Goal: Task Accomplishment & Management: Use online tool/utility

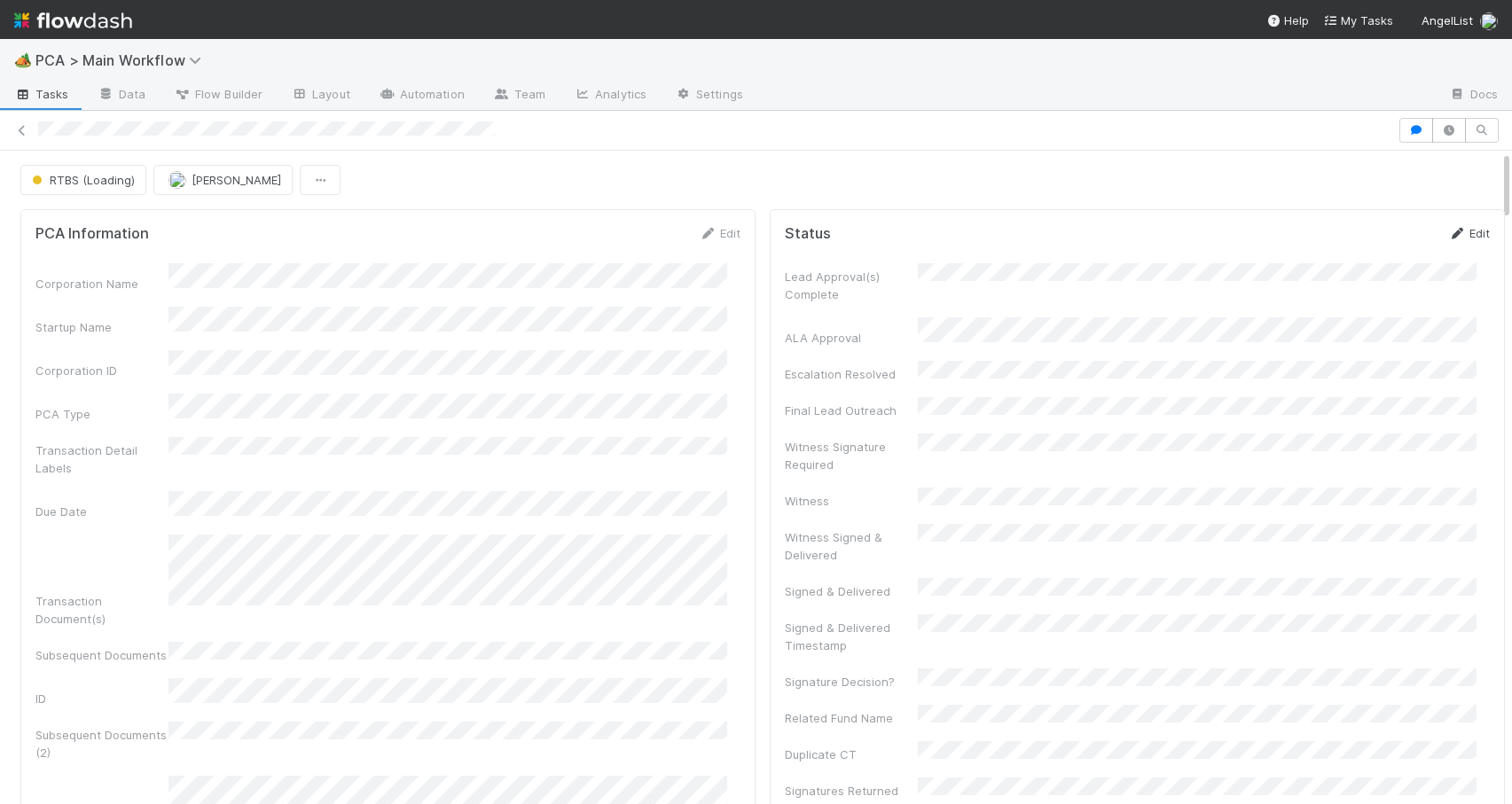
click at [1448, 232] on link "Edit" at bounding box center [1469, 233] width 41 height 14
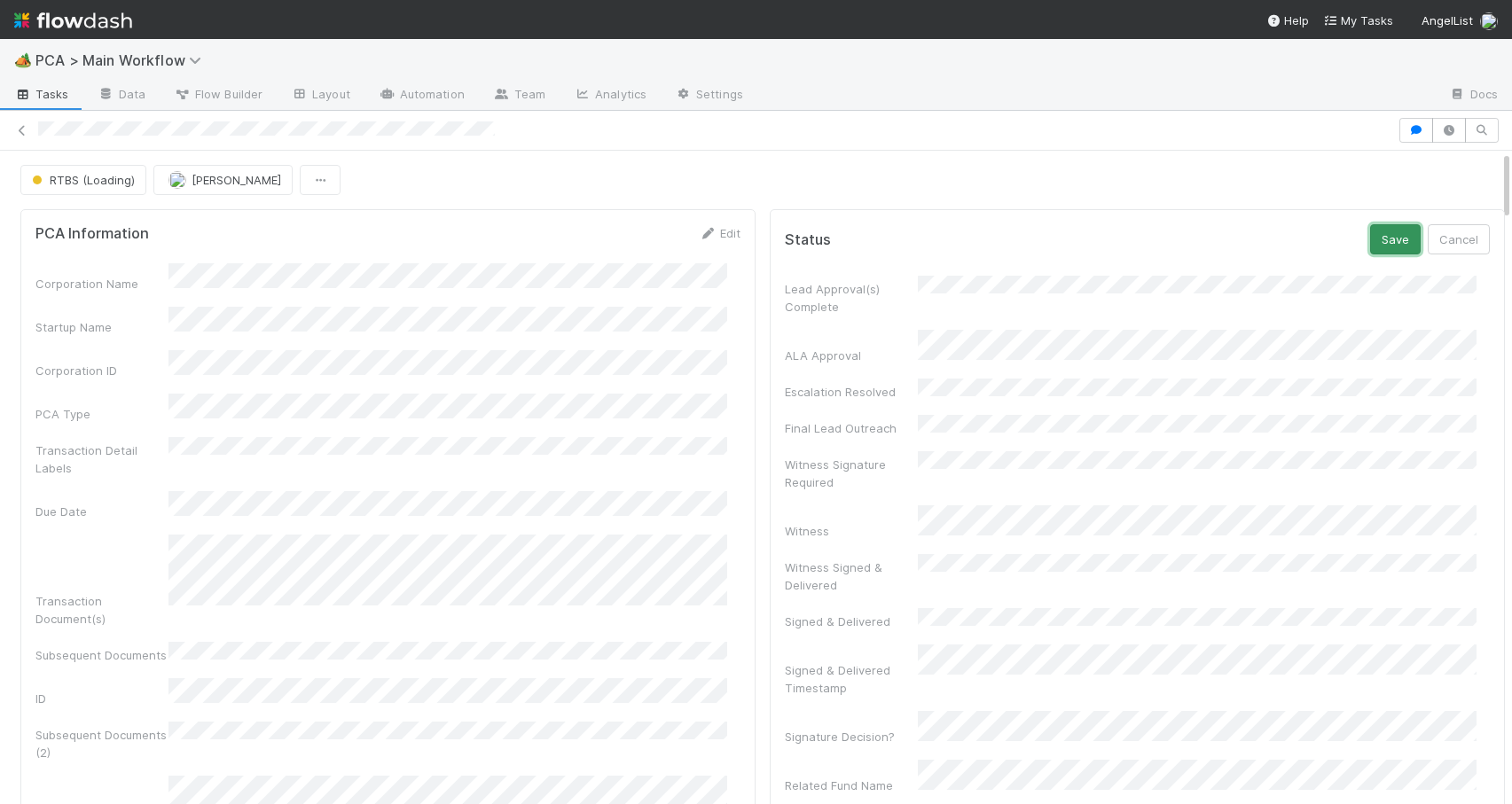
click at [1370, 243] on button "Save" at bounding box center [1395, 239] width 50 height 30
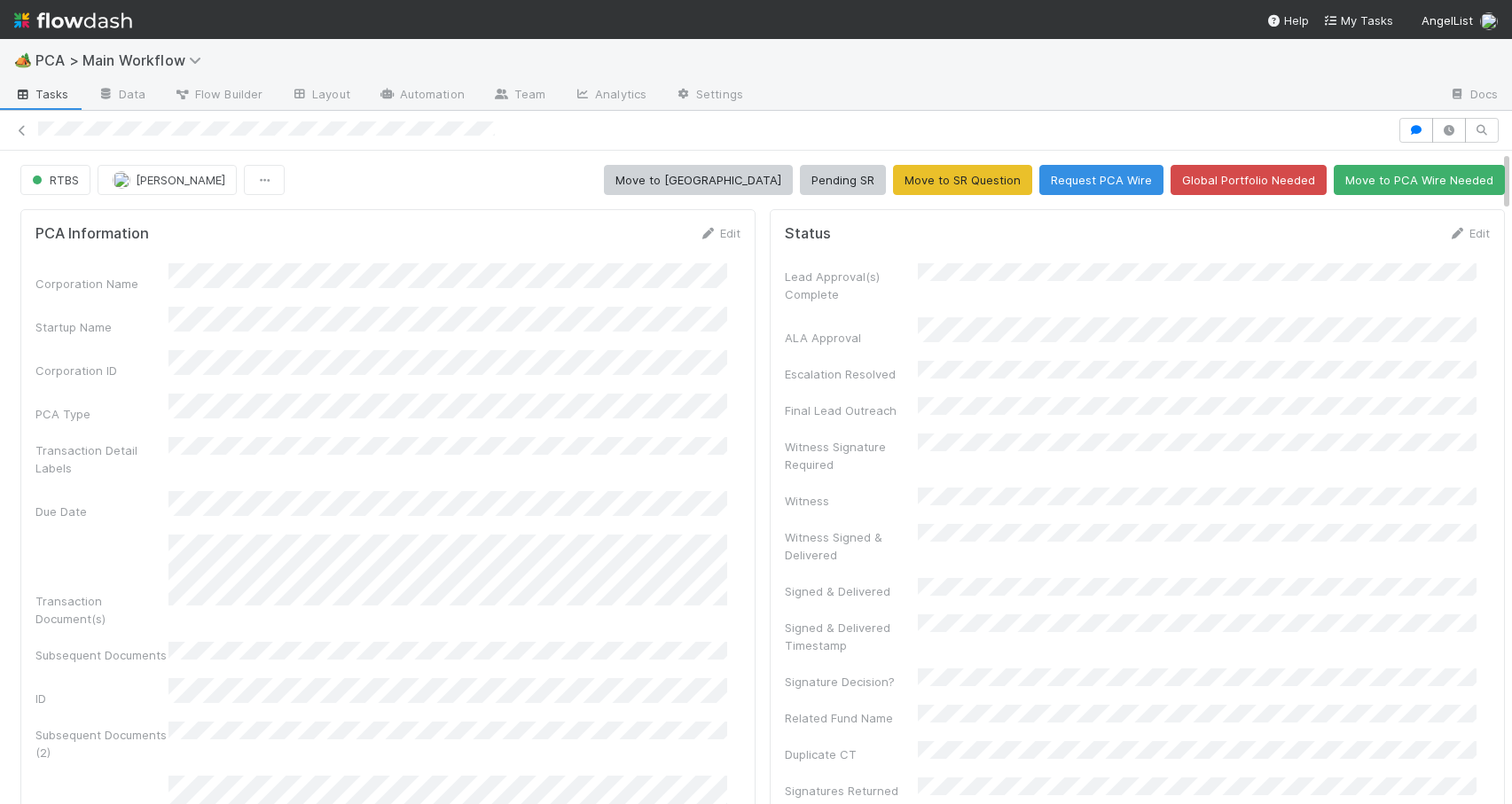
click at [1492, 187] on div "RTBS Nathalie Gualito Move to ICU Pending SR Move to SR Question Request PCA Wi…" at bounding box center [763, 180] width 1526 height 30
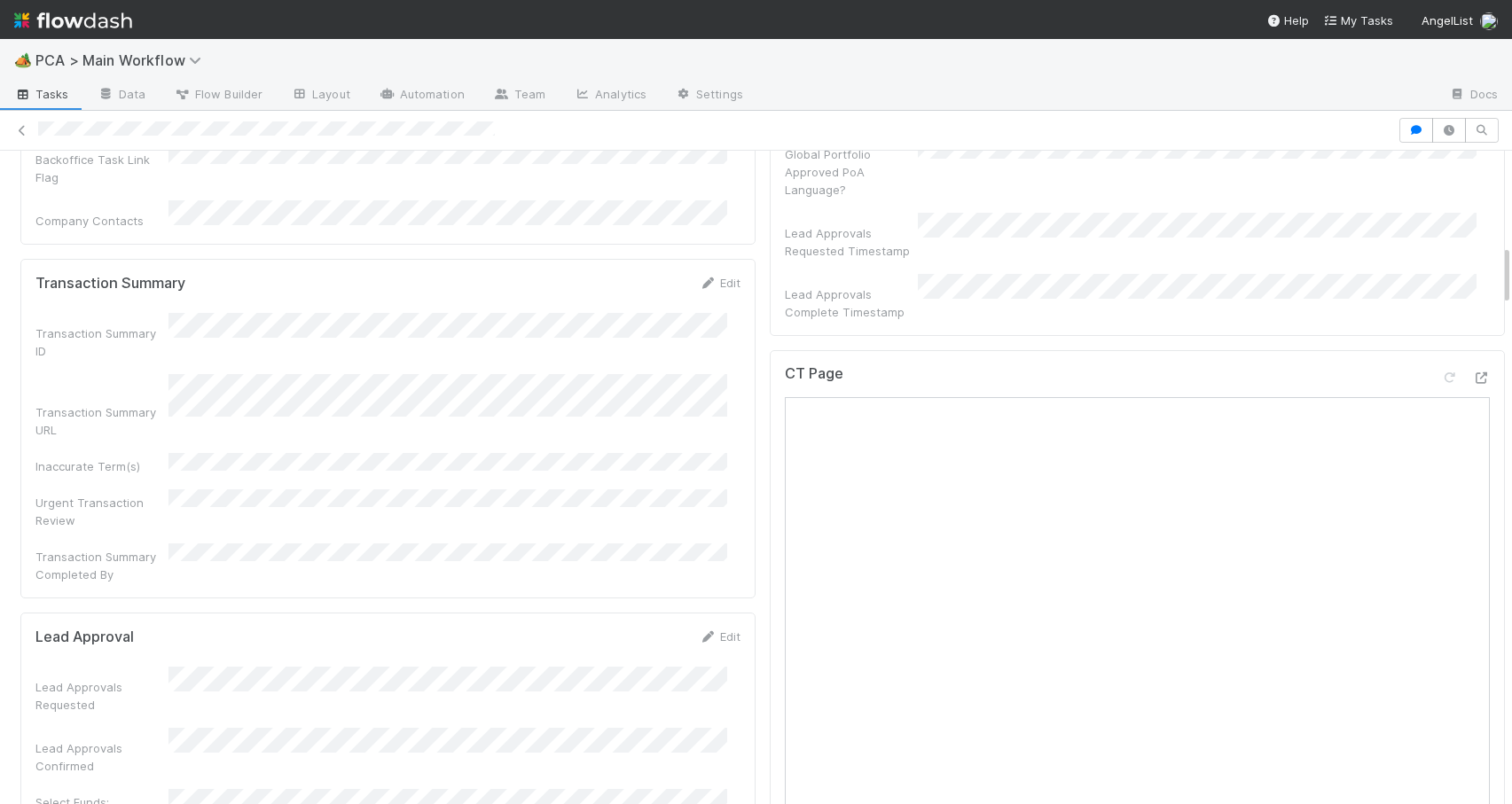
scroll to position [1049, 0]
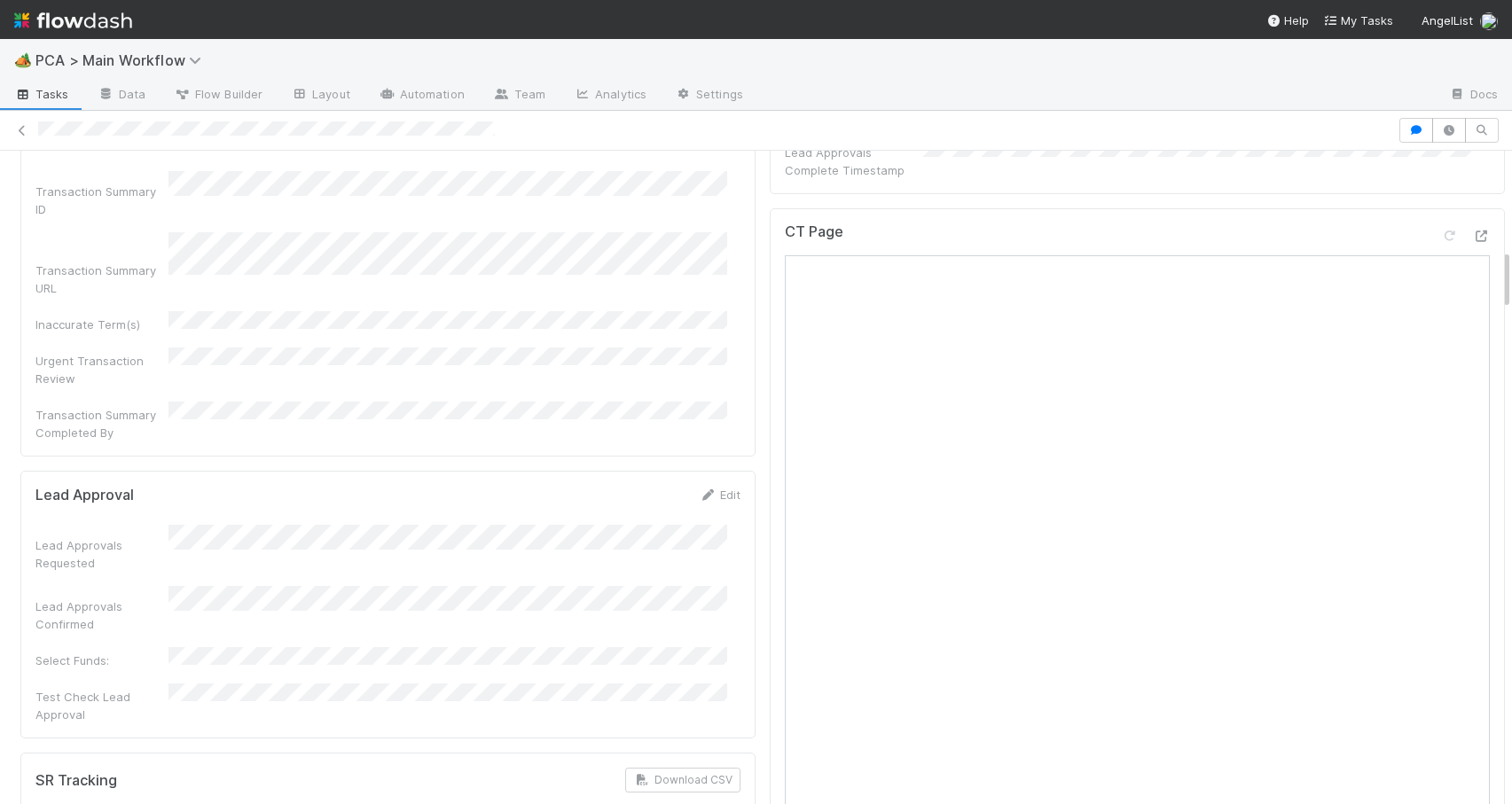
drag, startPoint x: 1492, startPoint y: 187, endPoint x: 1490, endPoint y: 285, distance: 98.0
click at [709, 488] on link "Edit" at bounding box center [720, 494] width 41 height 14
click at [638, 486] on button "Save" at bounding box center [646, 500] width 50 height 30
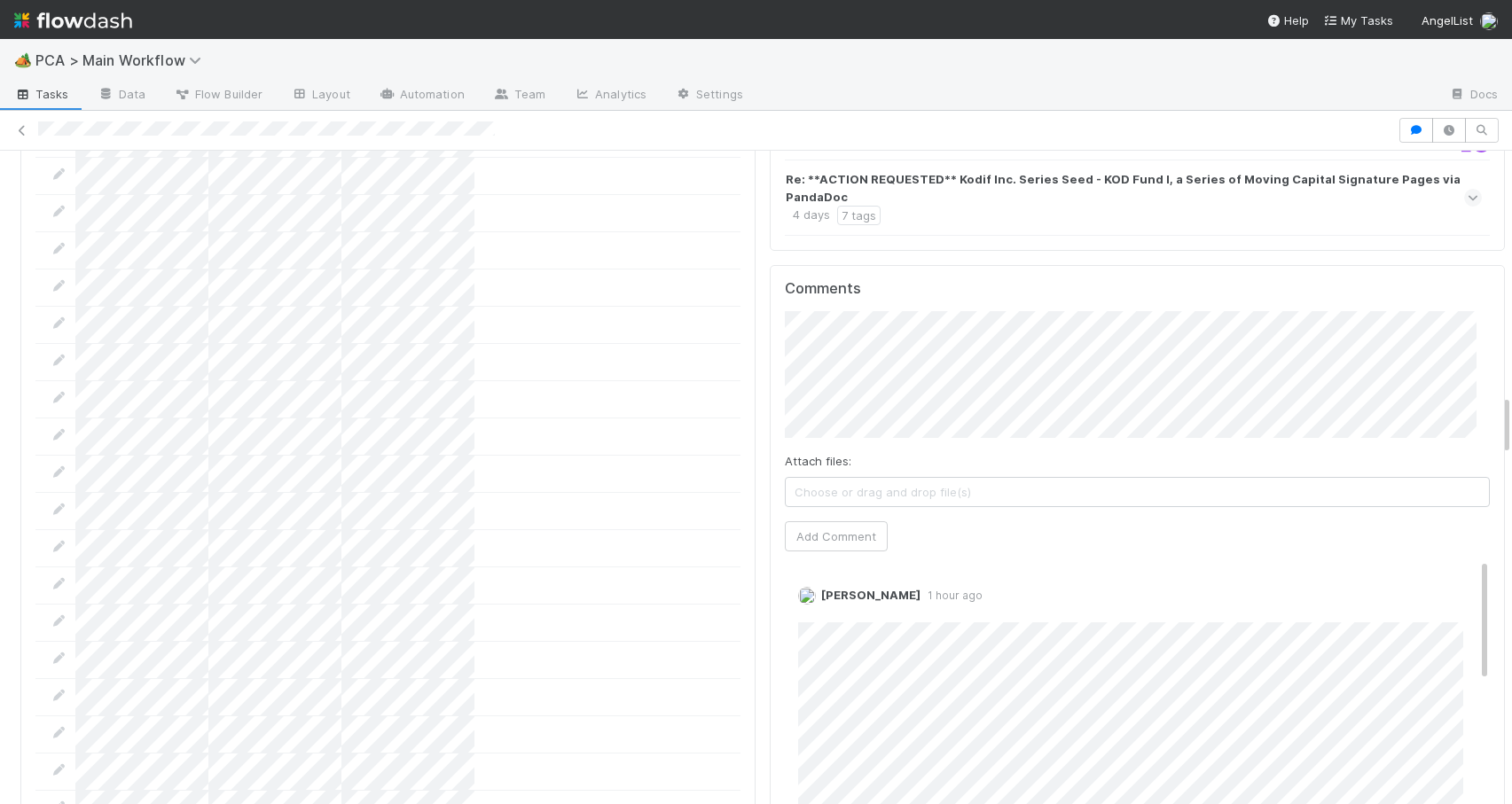
scroll to position [2667, 0]
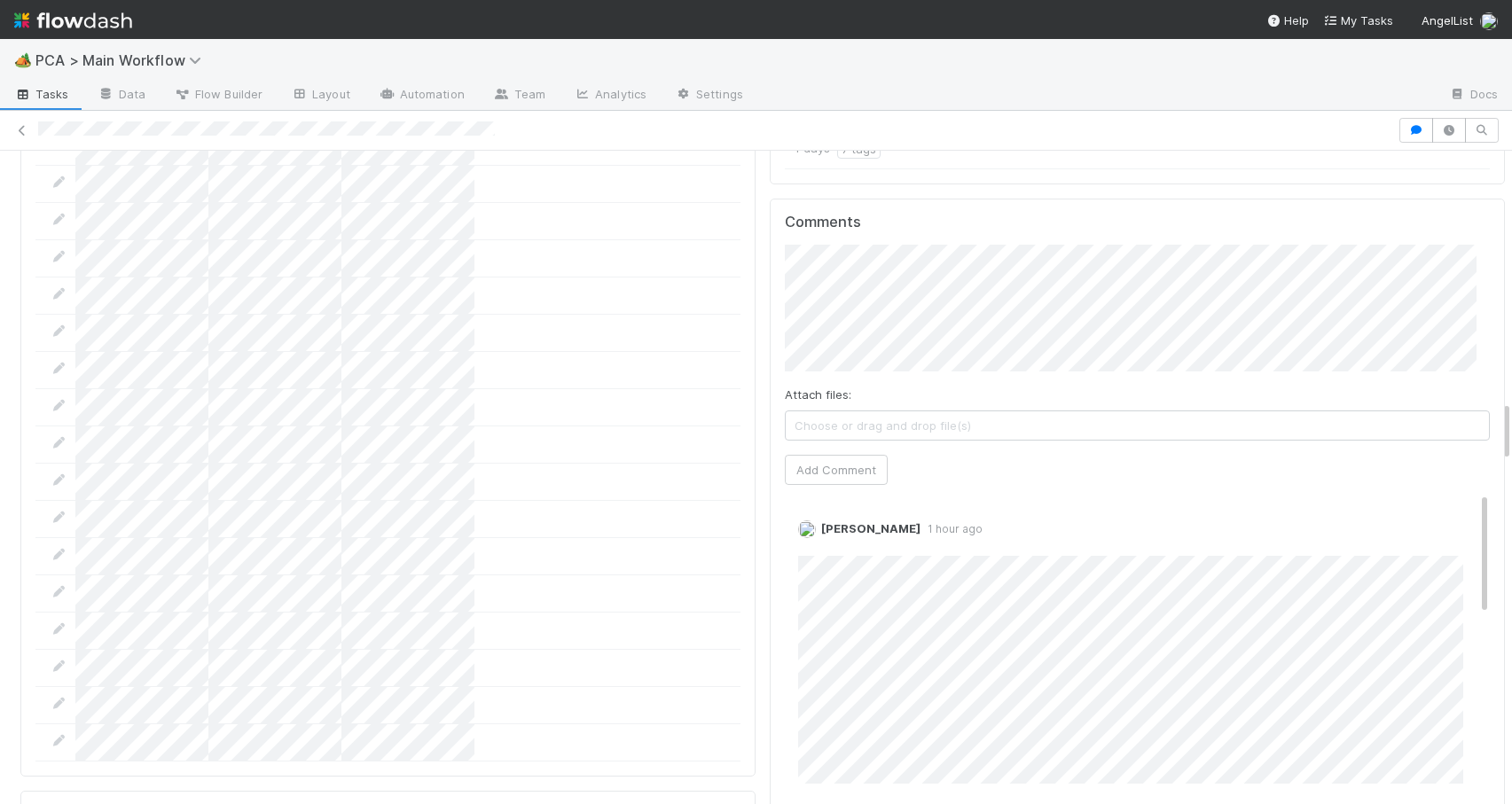
drag, startPoint x: 1492, startPoint y: 288, endPoint x: 1502, endPoint y: 439, distance: 151.3
click at [1502, 439] on div "🏕️ PCA > Main Workflow Tasks Data Flow Builder Layout Automation Team Analytics…" at bounding box center [756, 422] width 1512 height 766
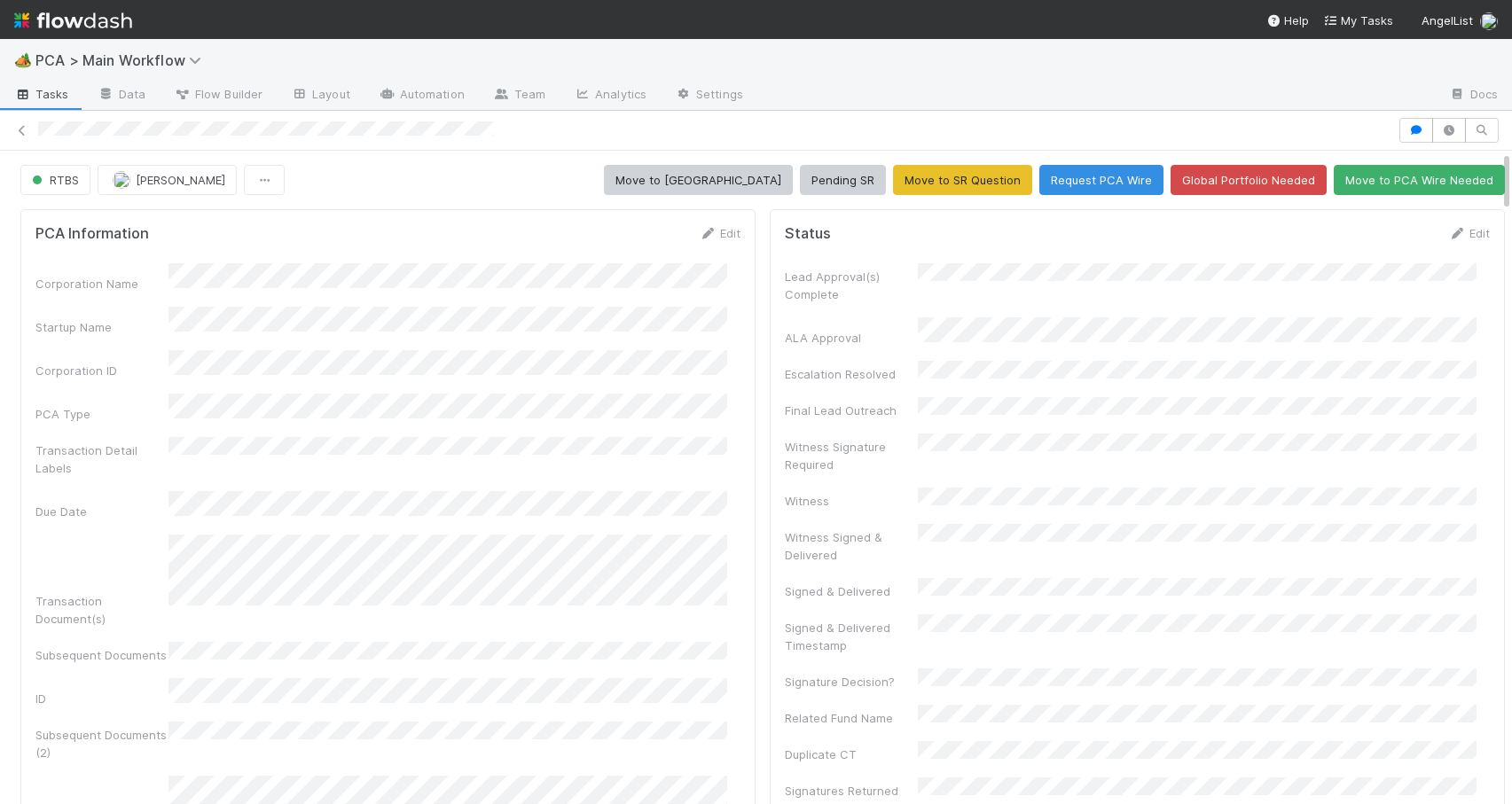
drag, startPoint x: 1493, startPoint y: 324, endPoint x: 1413, endPoint y: 81, distance: 255.8
click at [1413, 81] on div "🏕️ PCA > Main Workflow Tasks Data Flow Builder Layout Automation Team Analytics…" at bounding box center [756, 422] width 1512 height 766
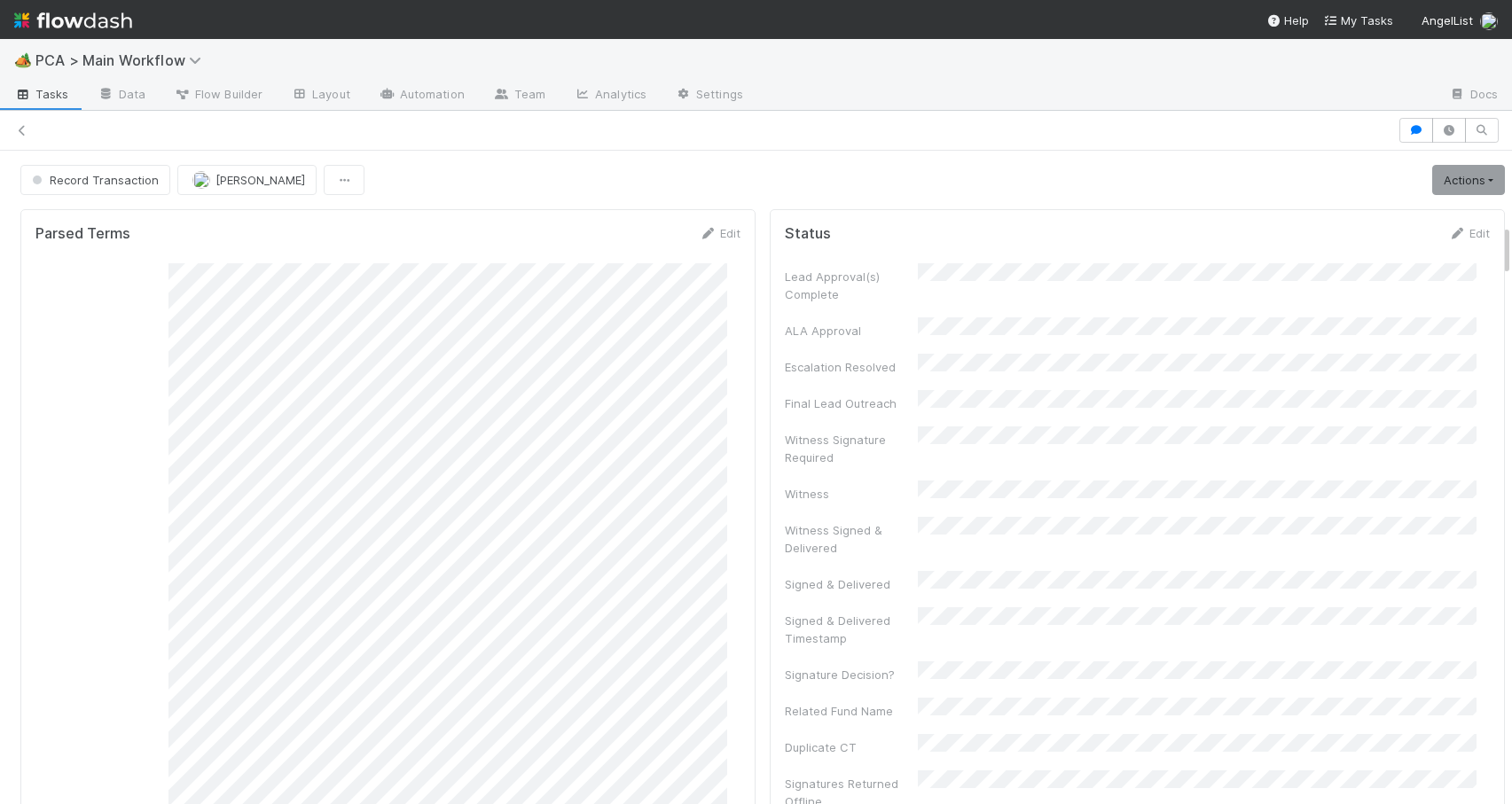
scroll to position [912, 0]
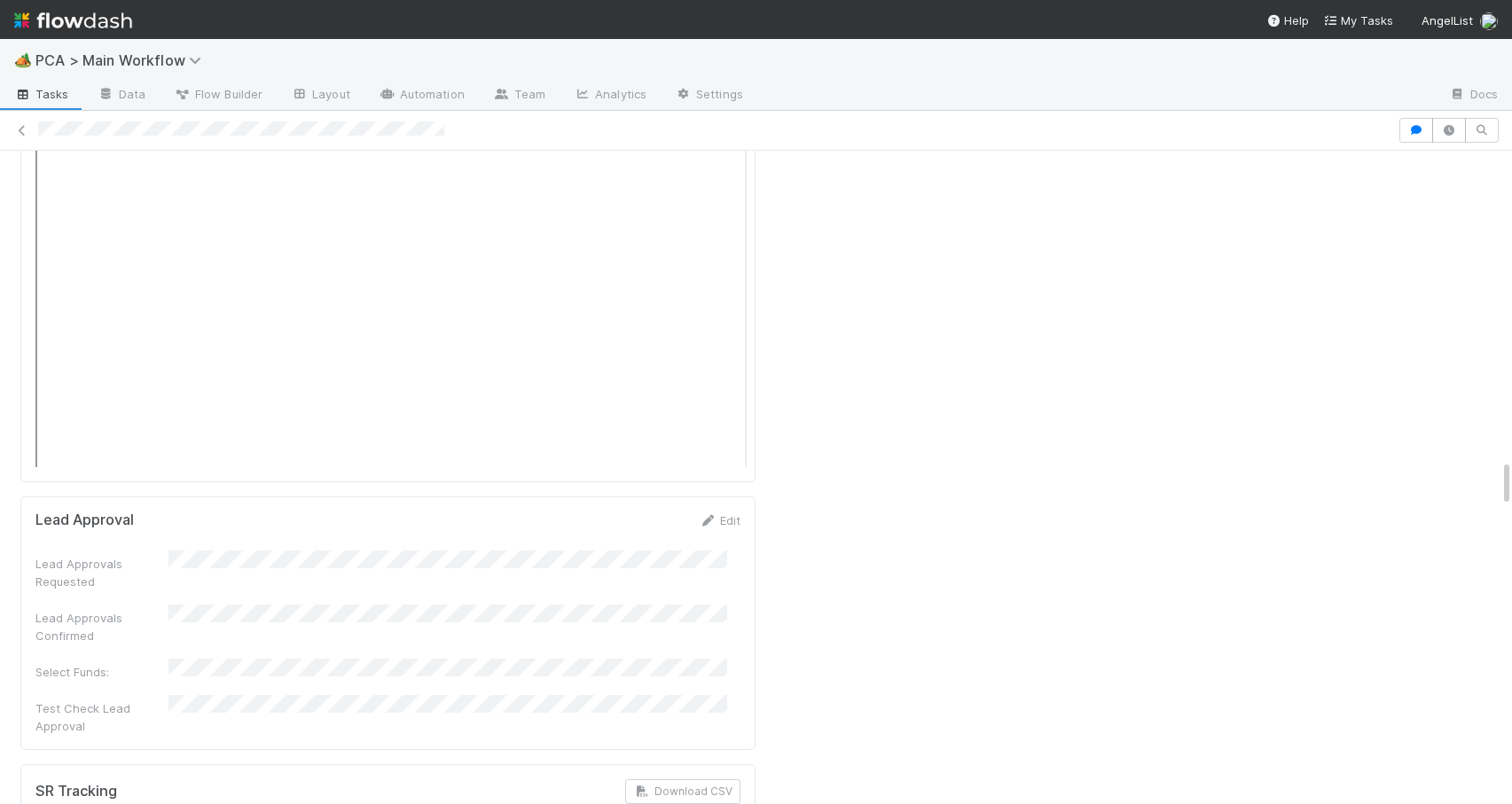
scroll to position [4180, 0]
drag, startPoint x: 1492, startPoint y: 232, endPoint x: 1572, endPoint y: 473, distance: 253.9
click at [1511, 473] on html "🏕️ PCA > Main Workflow Tasks Data Flow Builder Layout Automation Team Analytics…" at bounding box center [756, 402] width 1512 height 804
drag, startPoint x: 205, startPoint y: 638, endPoint x: 298, endPoint y: 641, distance: 93.0
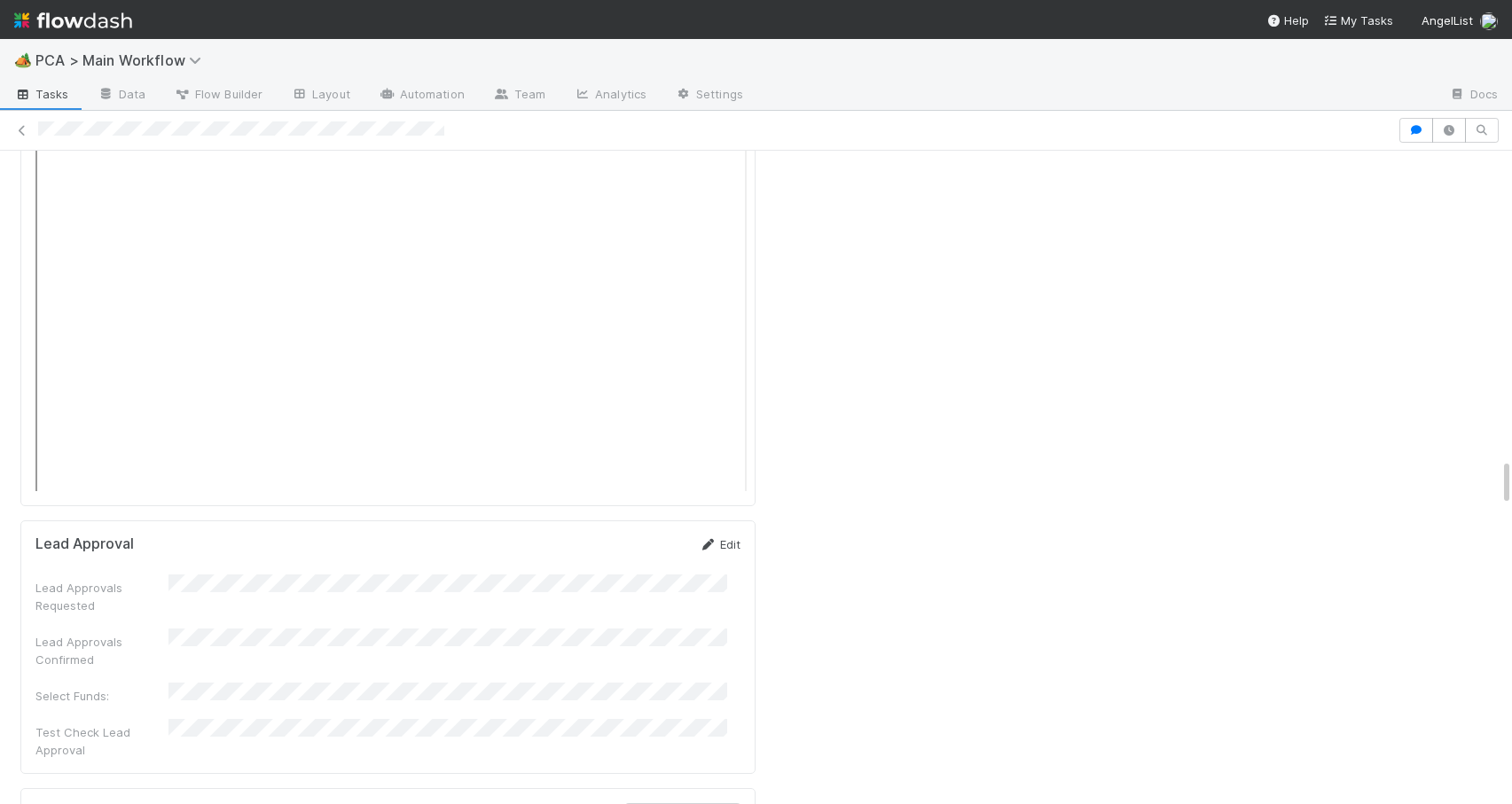
click at [716, 538] on link "Edit" at bounding box center [720, 545] width 41 height 14
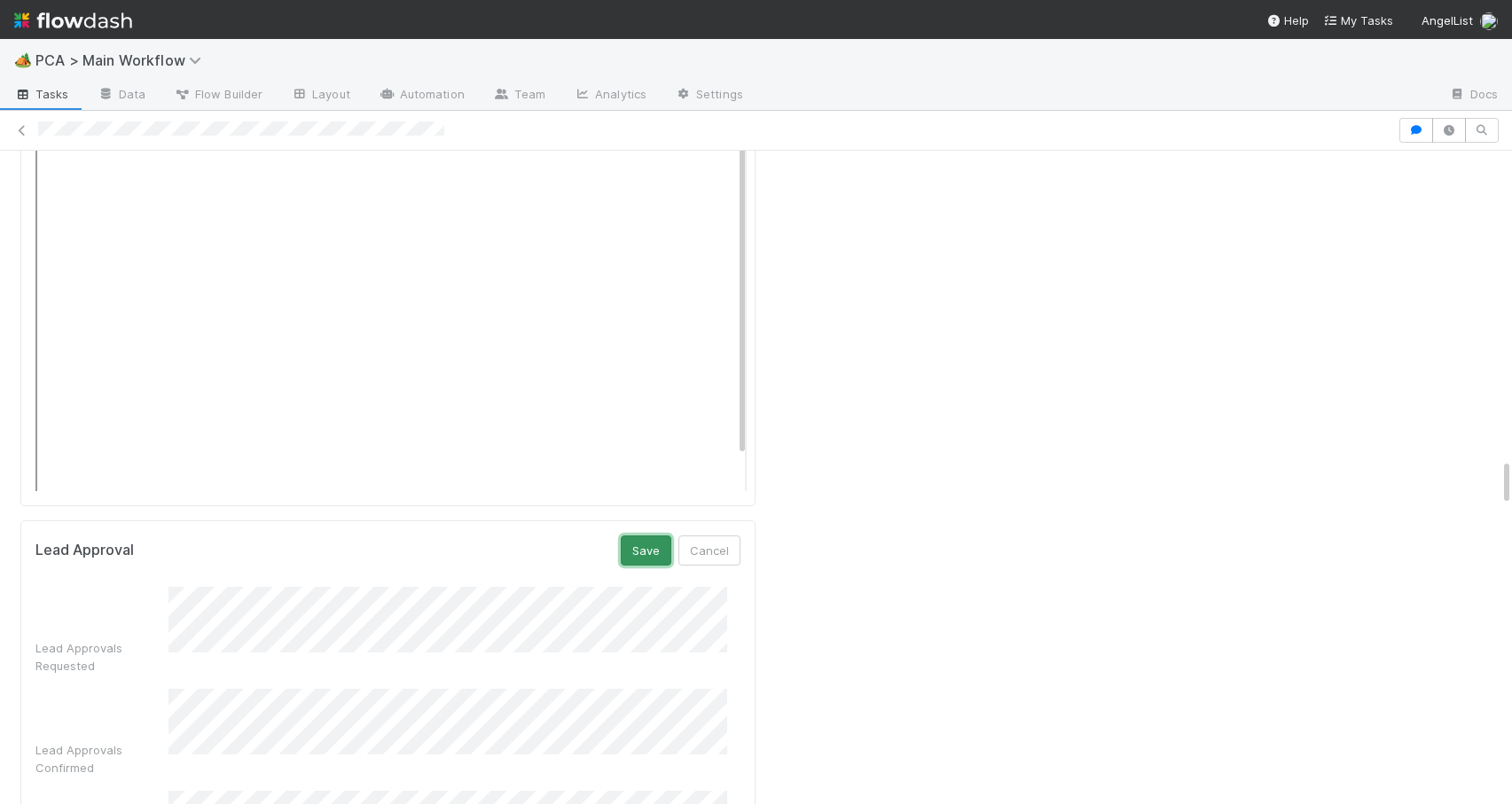
click at [629, 536] on button "Save" at bounding box center [646, 550] width 50 height 30
click at [1492, 464] on div "Parsed Terms Edit Consolidated GCA Summary SPA CoI Pro Forma Stock Holdings IRA…" at bounding box center [763, 618] width 1526 height 9192
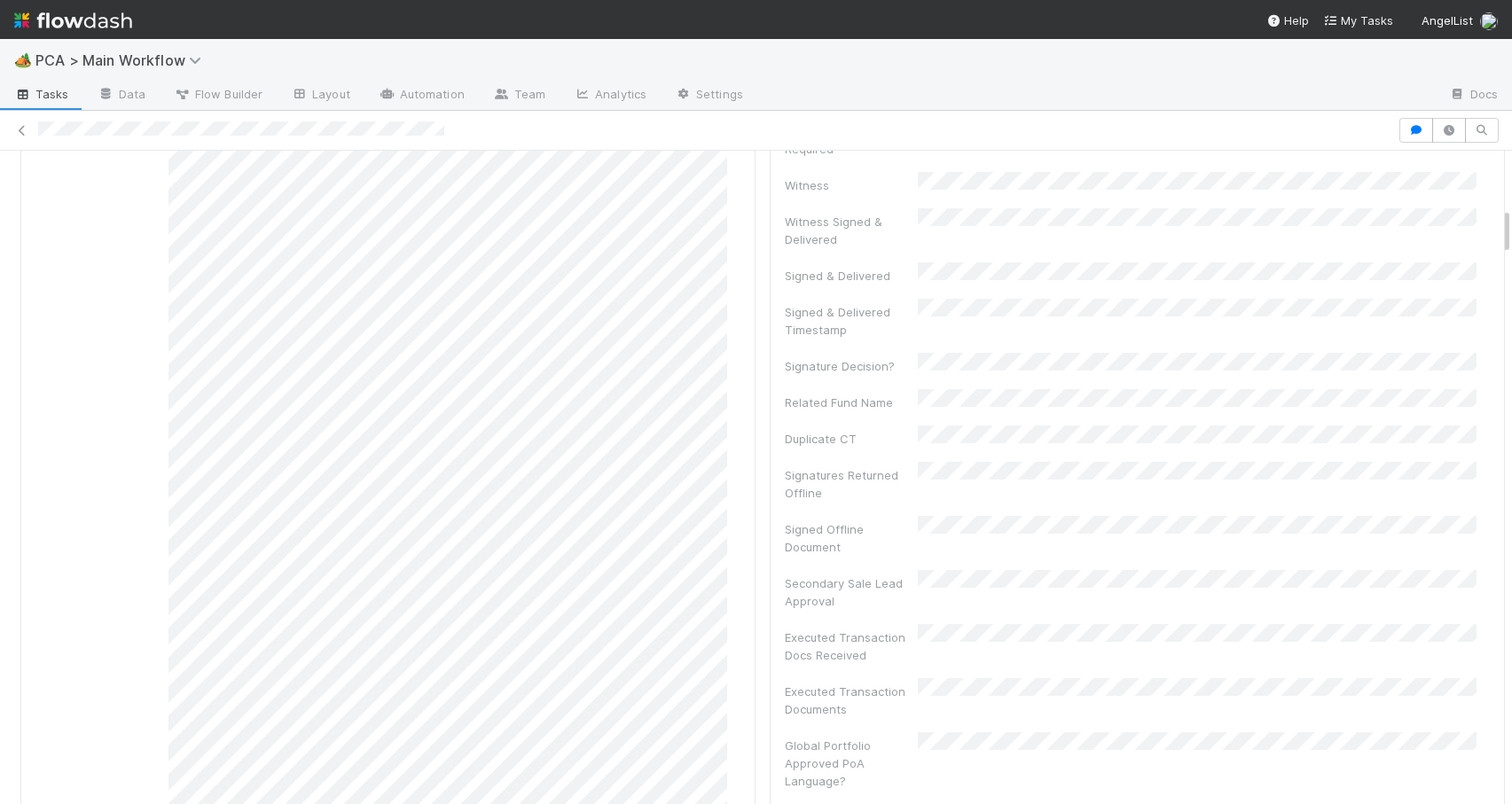
scroll to position [0, 0]
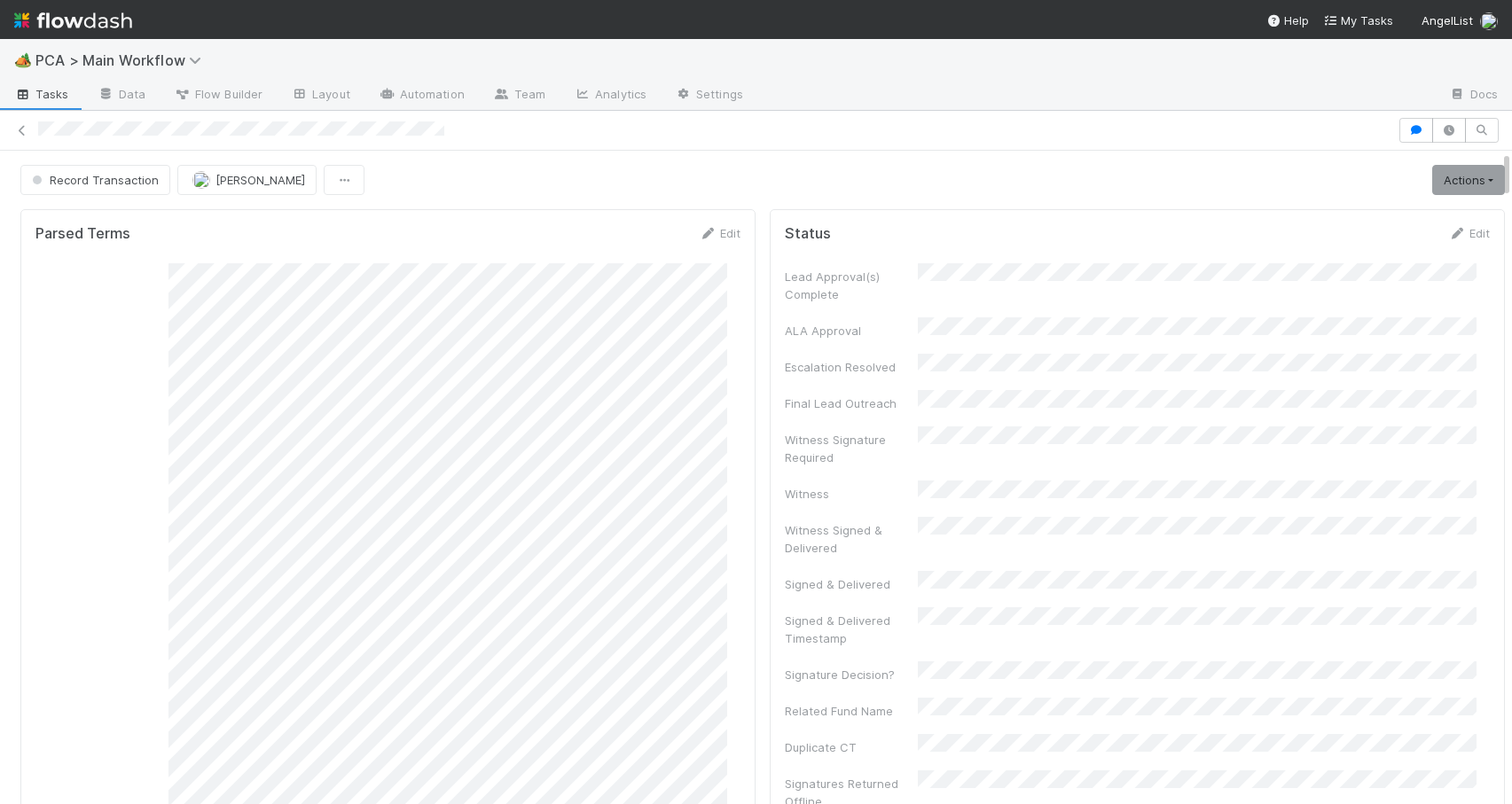
drag, startPoint x: 1493, startPoint y: 472, endPoint x: 1494, endPoint y: 145, distance: 327.0
click at [1496, 145] on div "Record Transaction Zachary Conley Actions Move to TR External Open Question / R…" at bounding box center [756, 457] width 1512 height 693
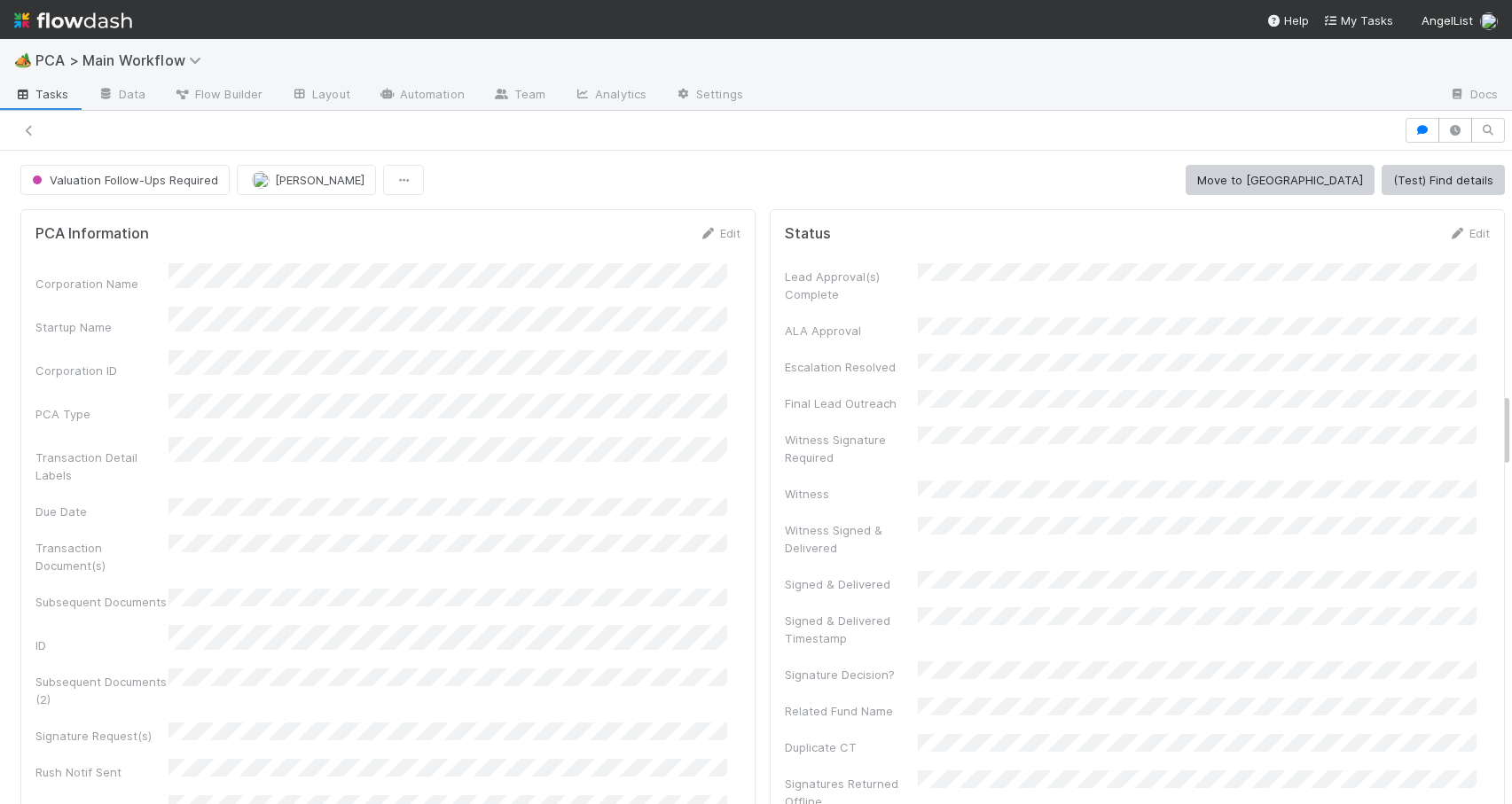
scroll to position [2104, 0]
